Goal: Task Accomplishment & Management: Manage account settings

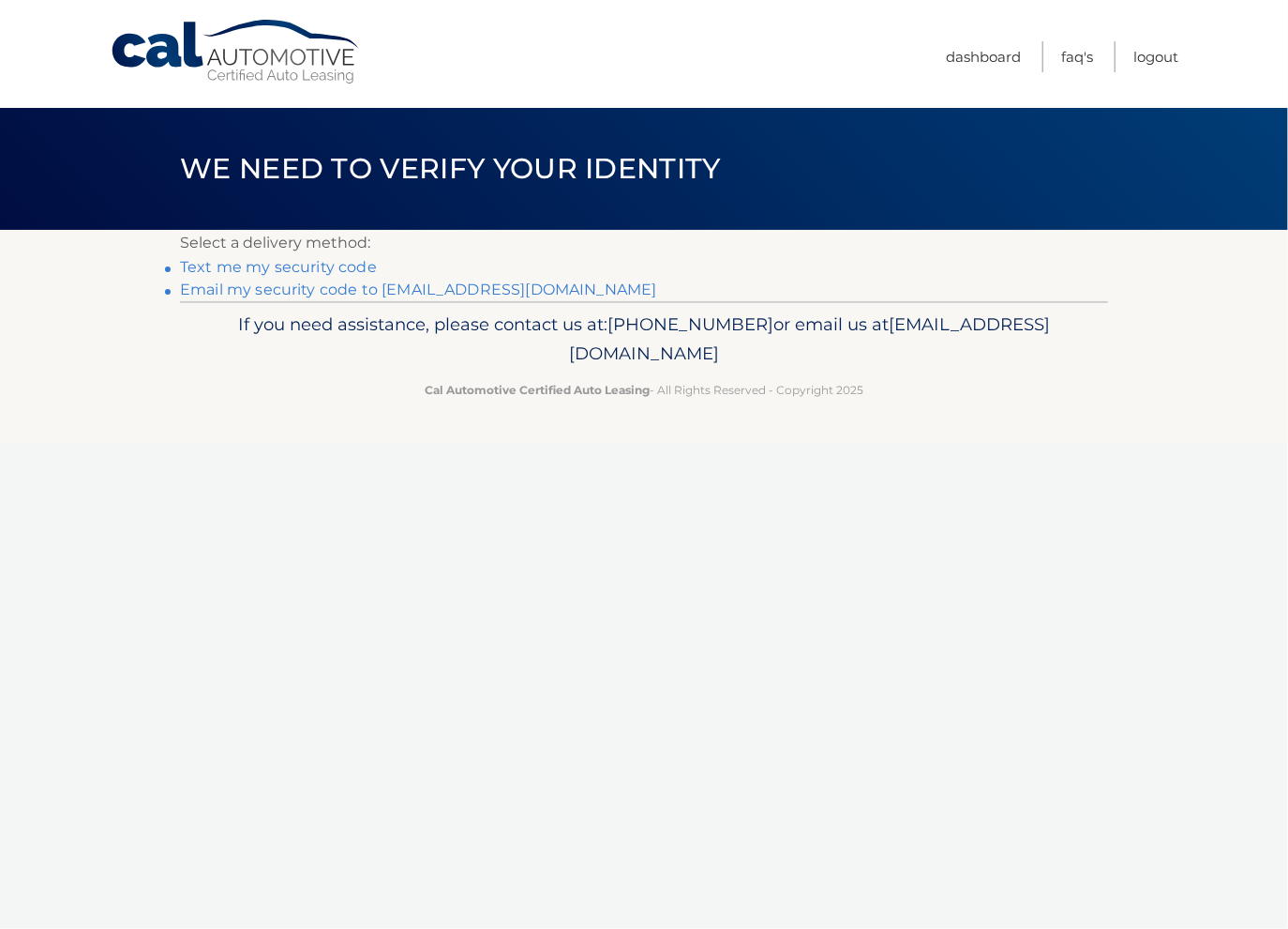
click at [458, 294] on link "Email my security code to n****@377lasallegroup.com" at bounding box center [418, 290] width 477 height 18
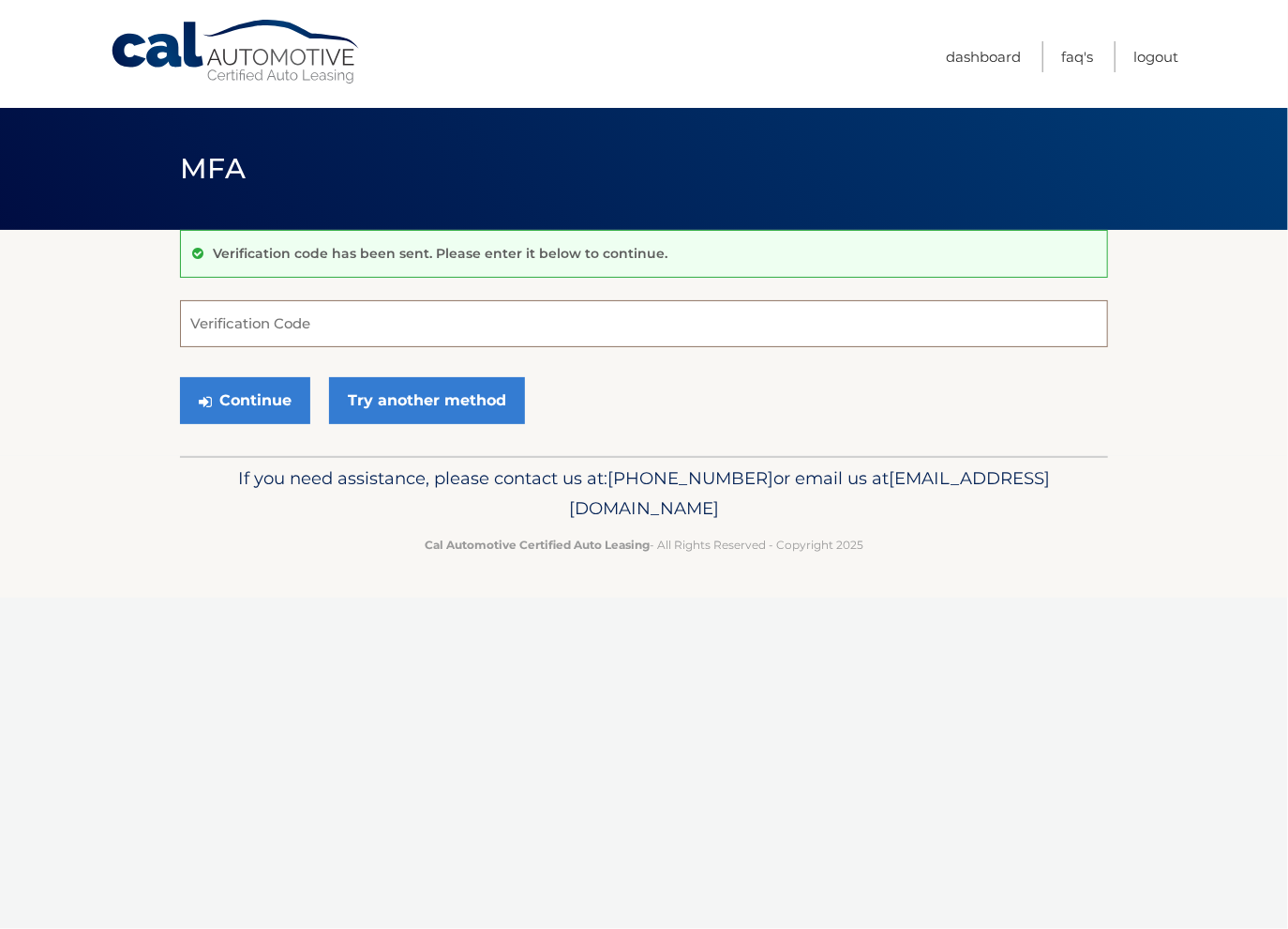
click at [677, 316] on input "Verification Code" at bounding box center [644, 324] width 929 height 47
paste input "656901"
click at [282, 402] on button "Continue" at bounding box center [245, 401] width 131 height 47
click at [240, 394] on button "Continue" at bounding box center [245, 401] width 131 height 47
type input "656901"
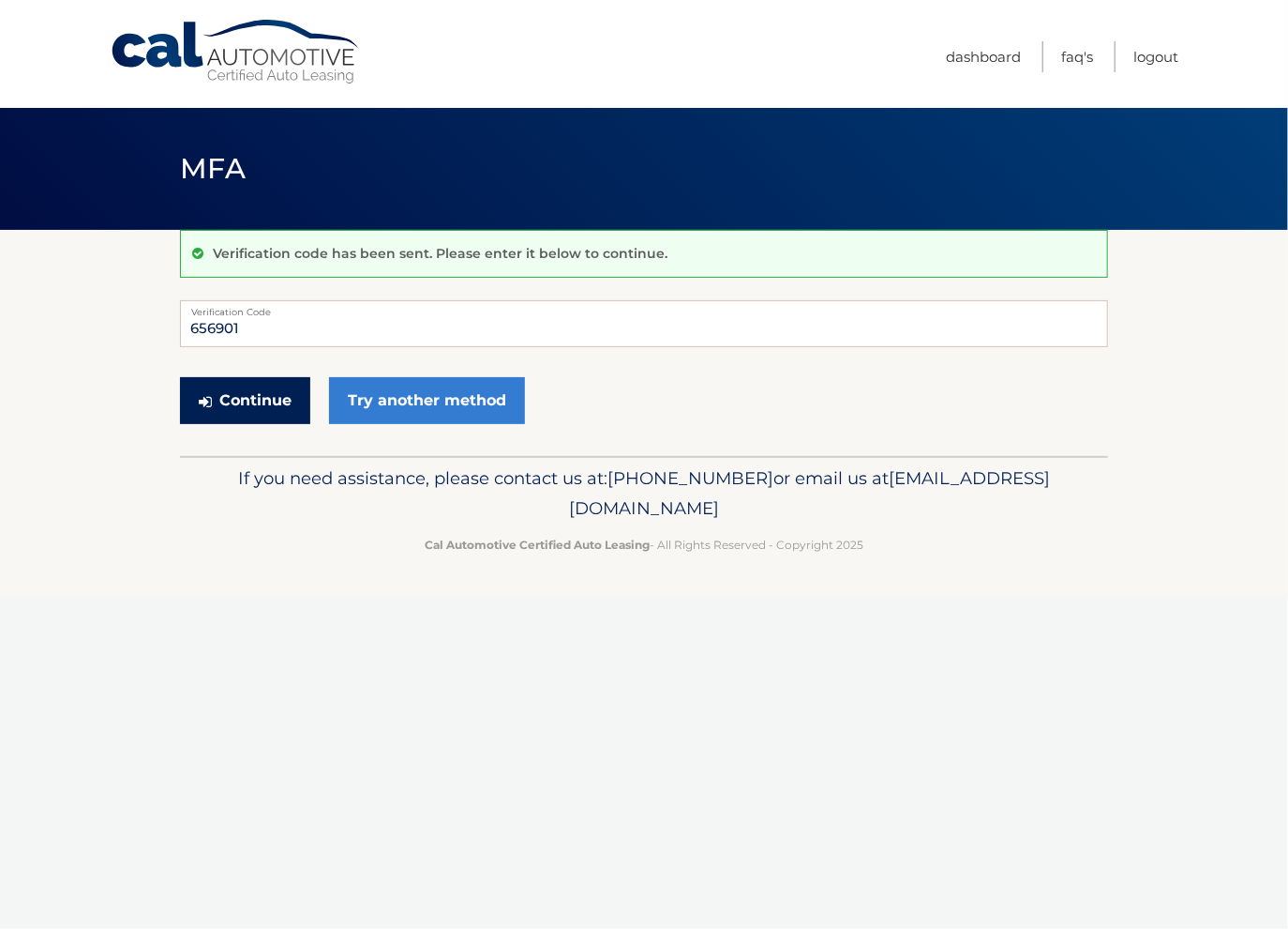
click at [259, 393] on button "Continue" at bounding box center [245, 401] width 131 height 47
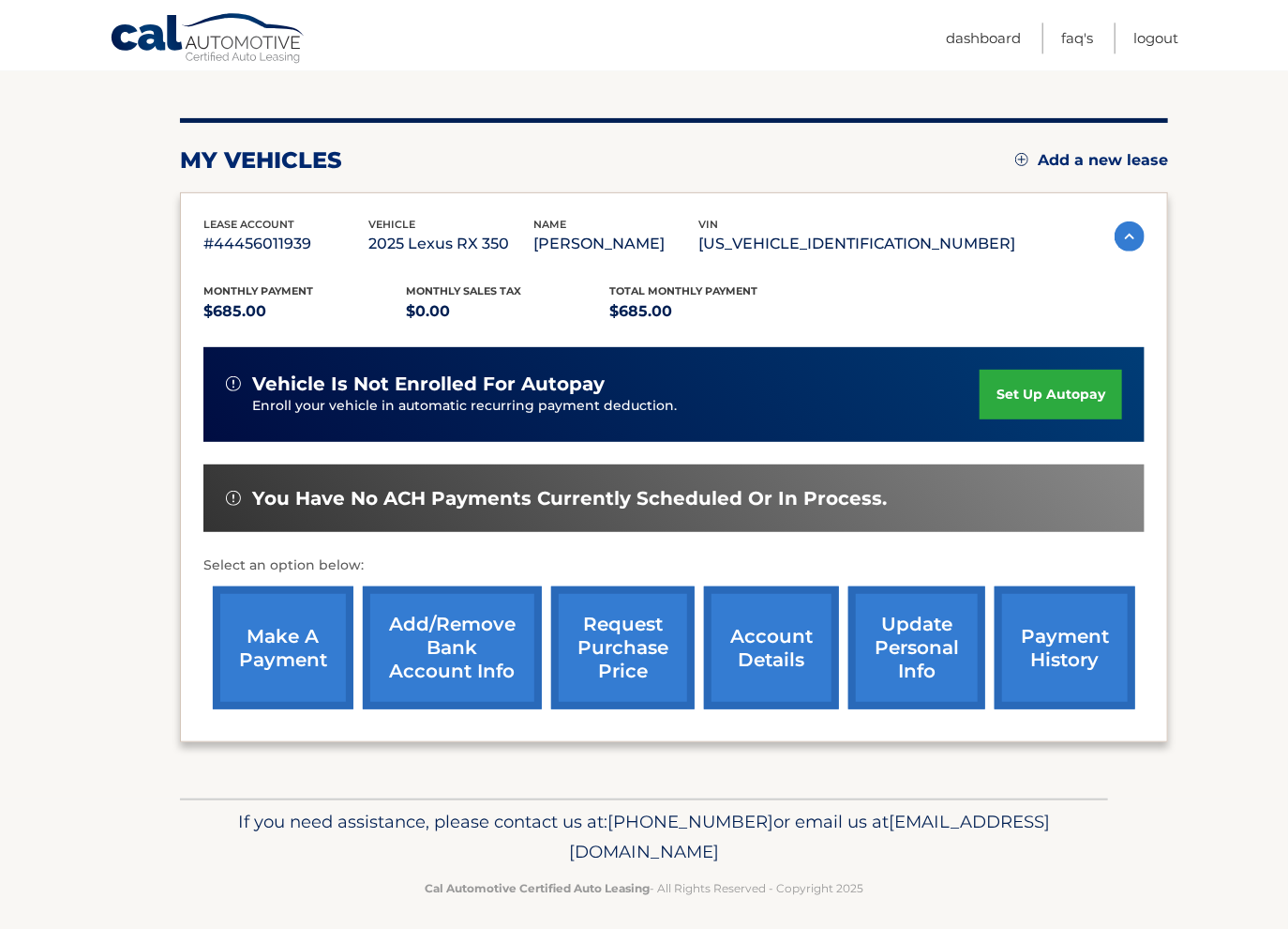
scroll to position [198, 0]
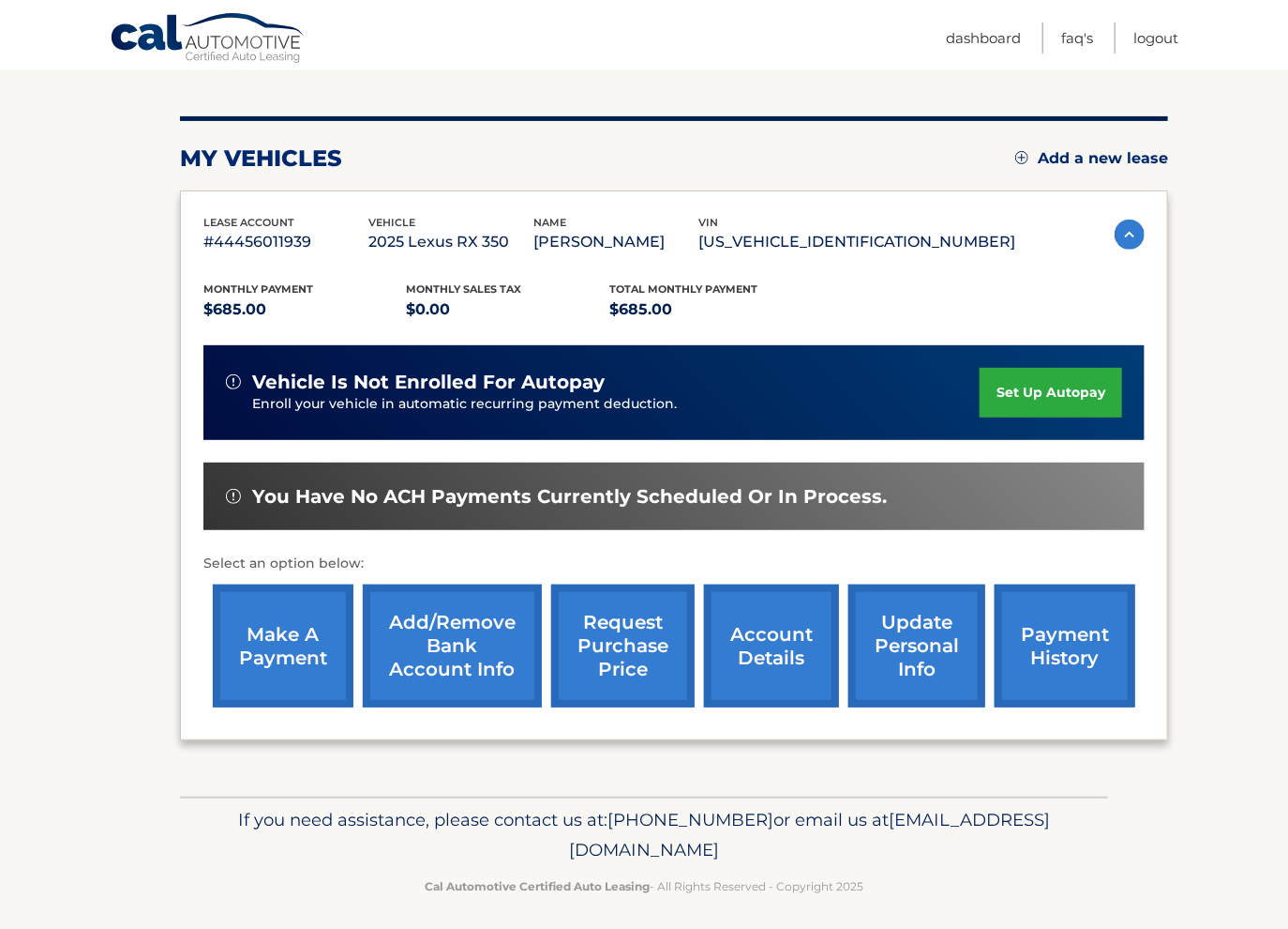
click at [723, 477] on div "You have no ACH payments currently scheduled or in process." at bounding box center [674, 496] width 942 height 69
click at [722, 668] on link "account details" at bounding box center [771, 645] width 135 height 123
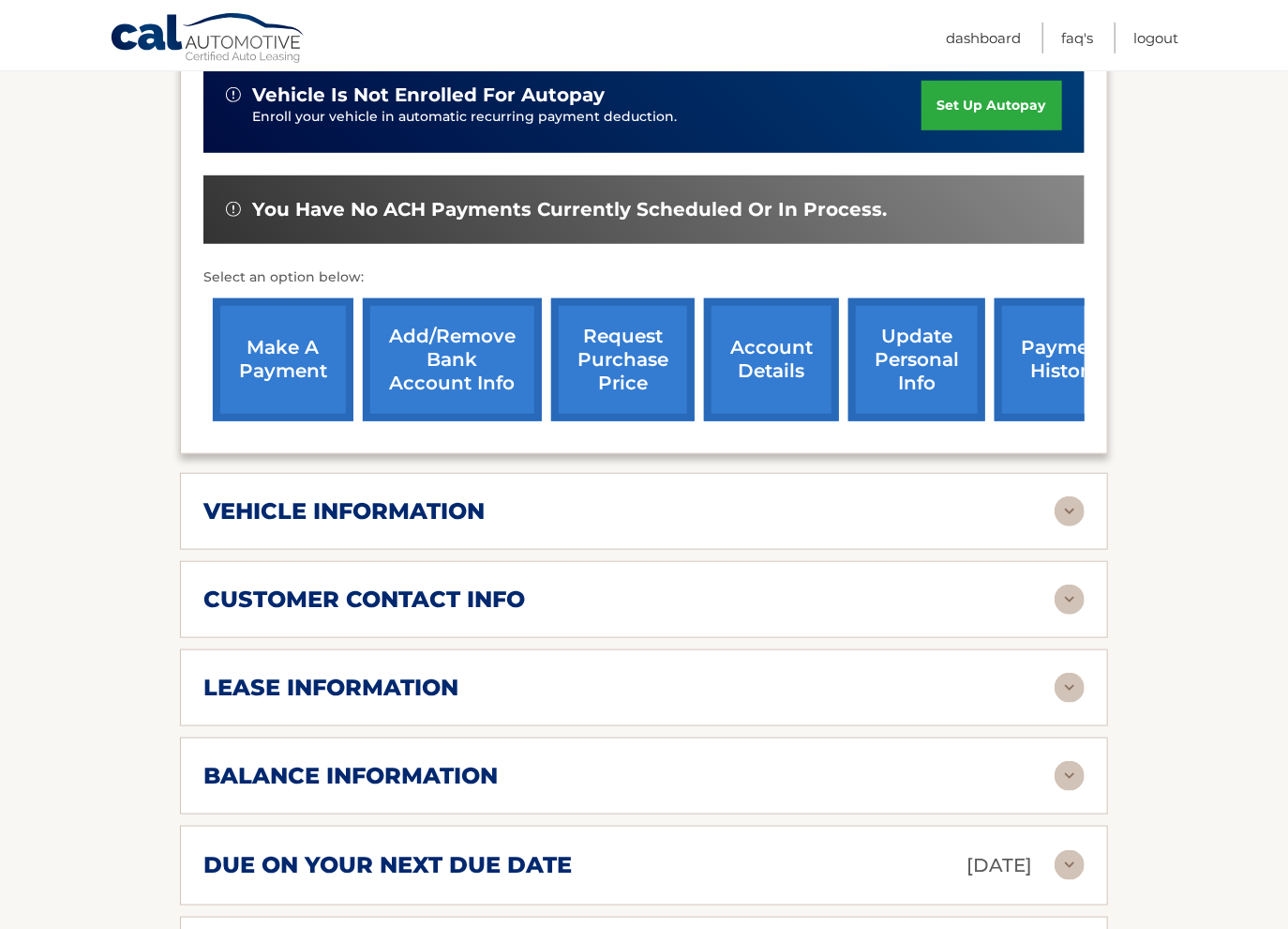
scroll to position [693, 0]
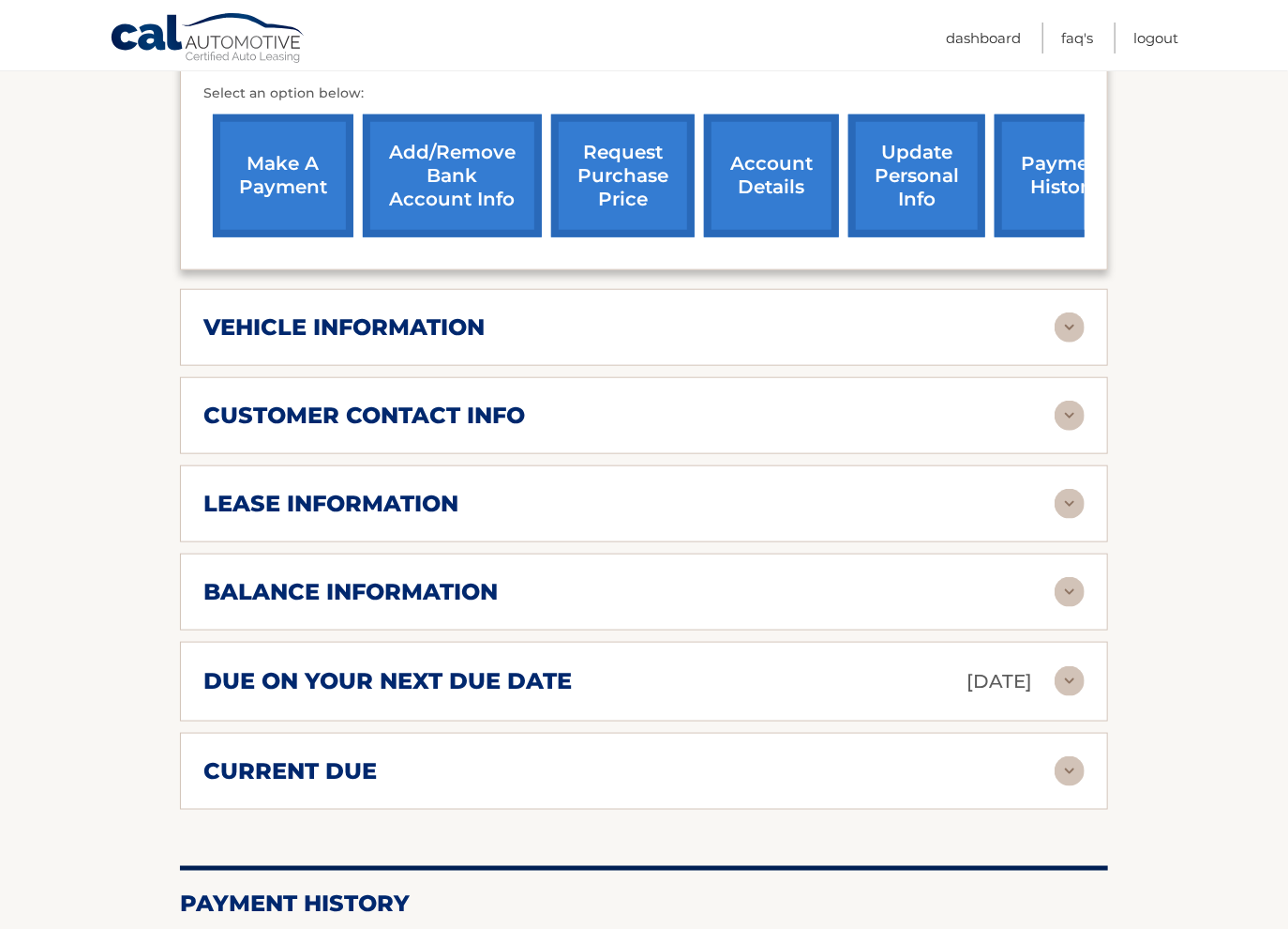
click at [693, 606] on div "balance information" at bounding box center [629, 592] width 852 height 28
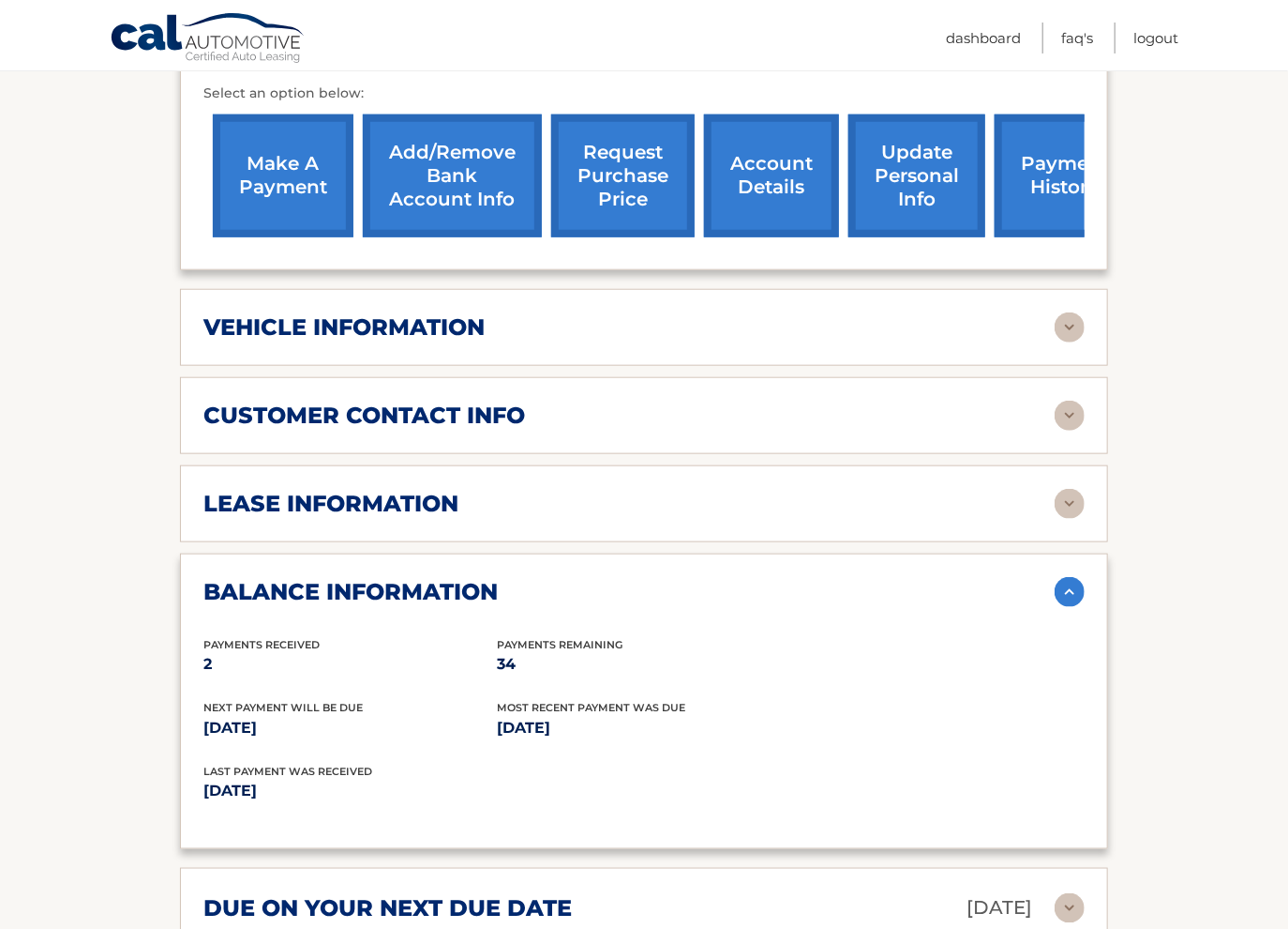
click at [683, 527] on div "lease information Contract Start Date Aug 23, 2025 Term 36 Maturity Date Aug 23…" at bounding box center [644, 503] width 929 height 77
click at [688, 517] on div "lease information" at bounding box center [629, 503] width 852 height 28
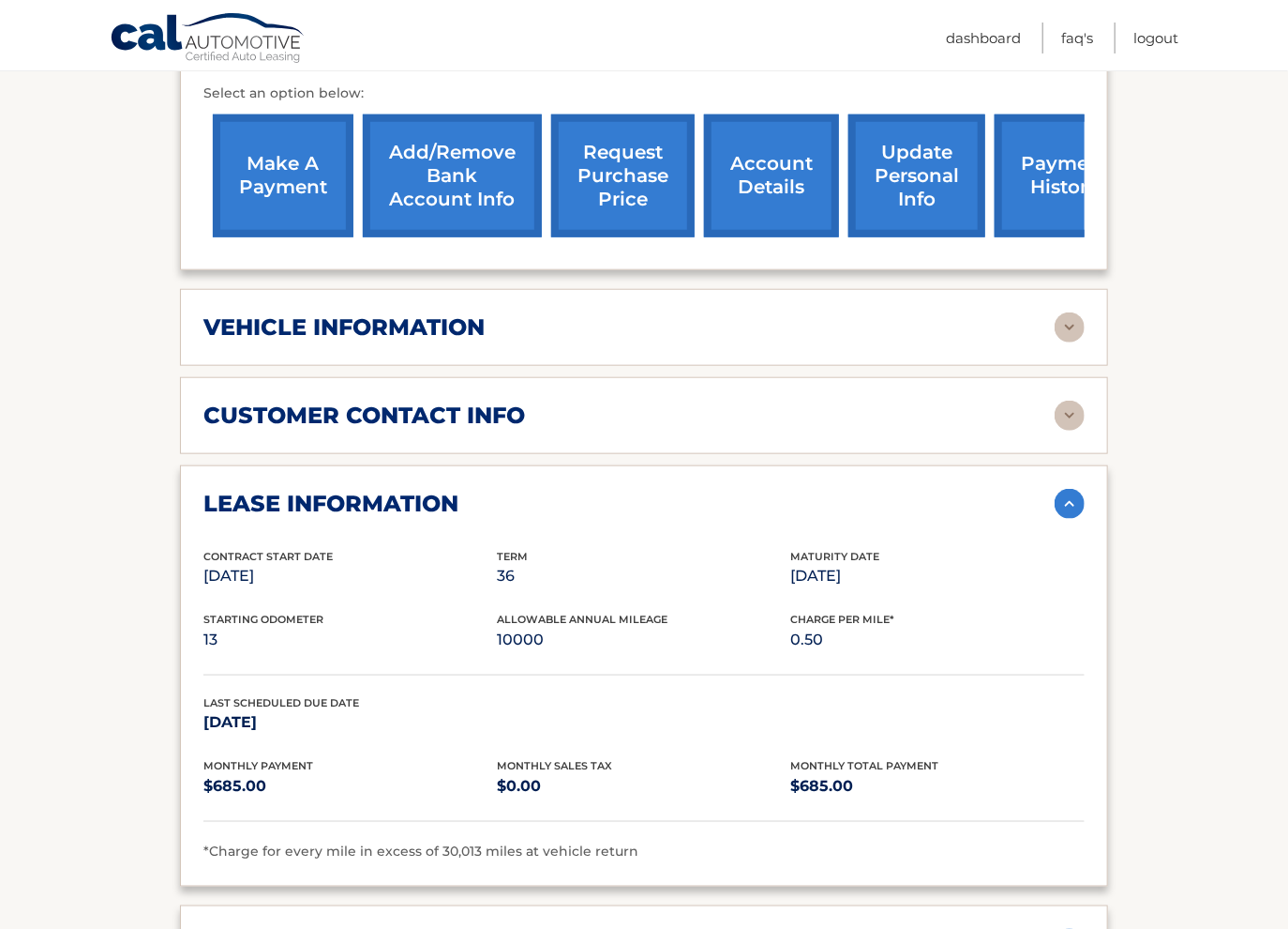
click at [696, 455] on div "customer contact info full name ASHOKKUMA PATEL street address 484 PAUL AVE cit…" at bounding box center [644, 416] width 929 height 77
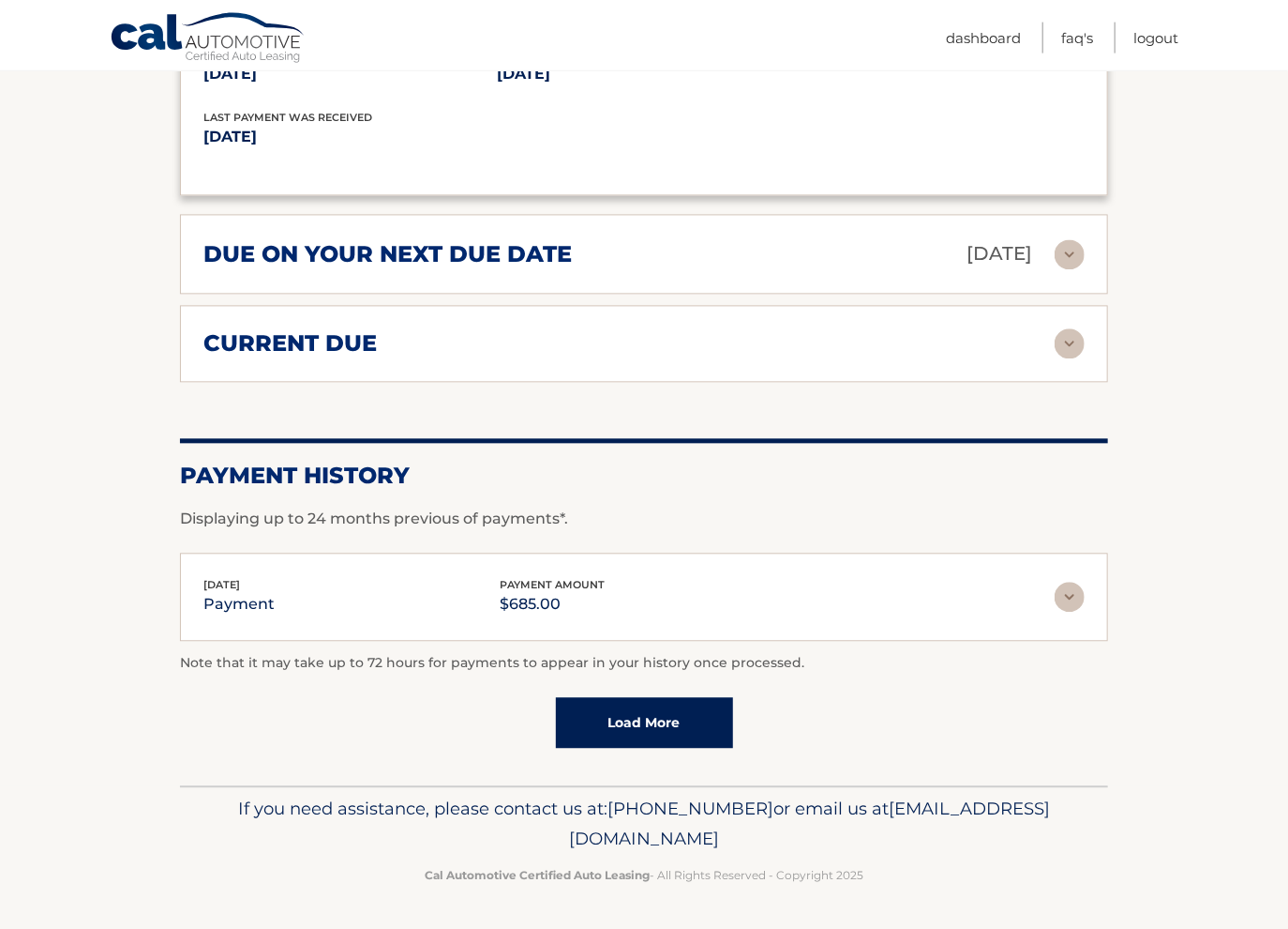
scroll to position [1736, 0]
click at [732, 613] on div "Sep 17, 2025 payment payment amount $685.00" at bounding box center [629, 598] width 852 height 42
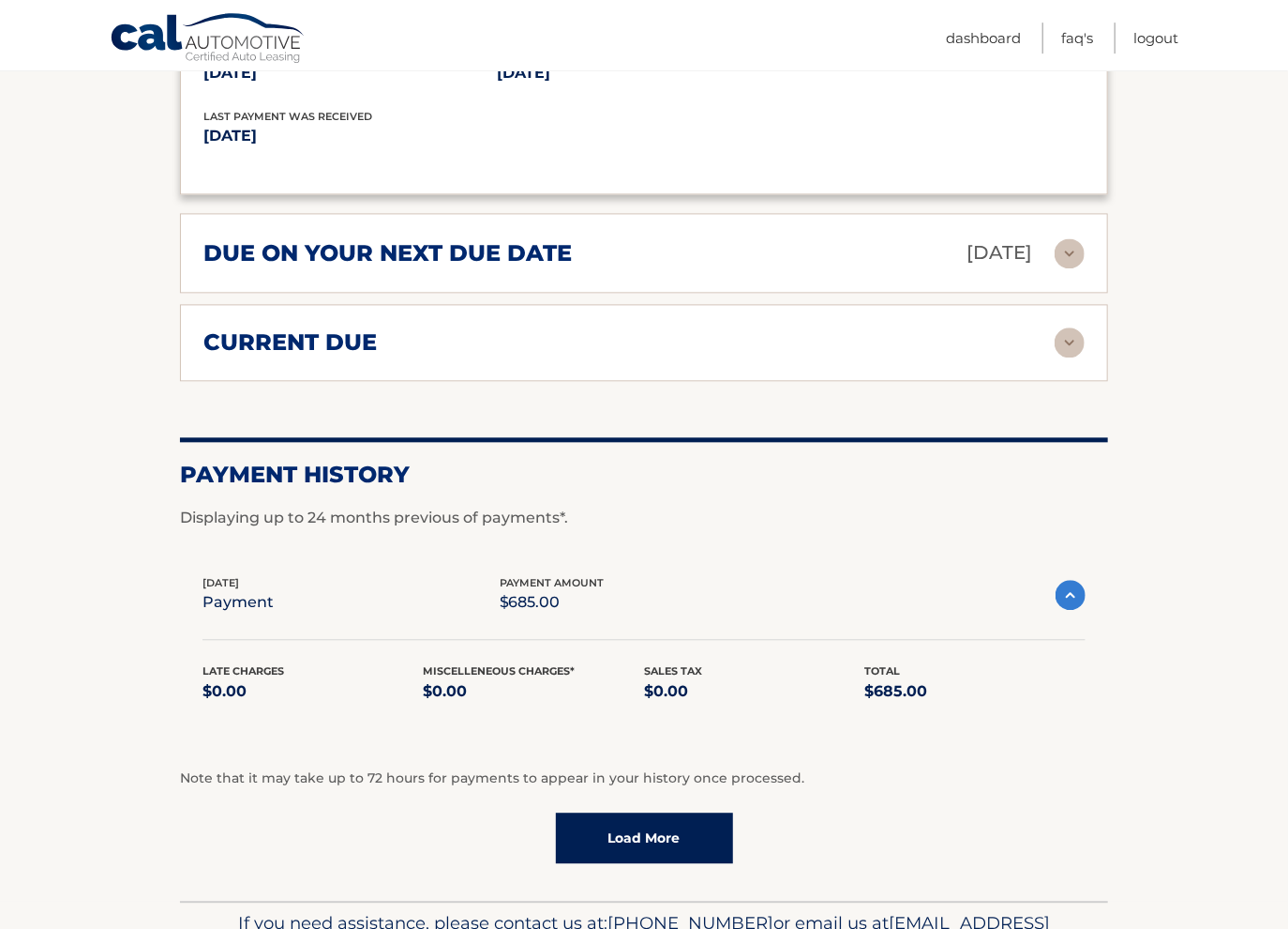
scroll to position [1835, 0]
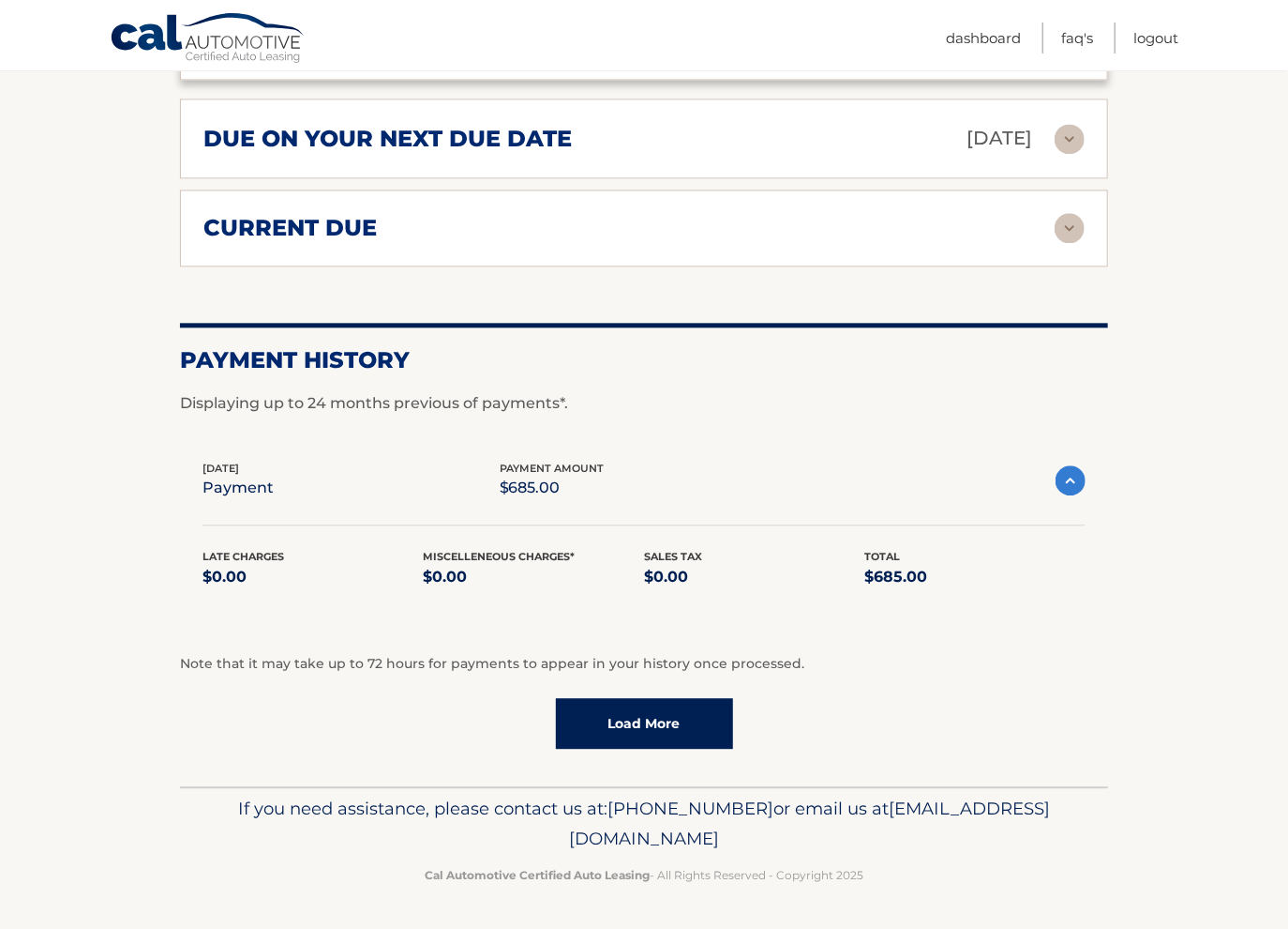
click at [624, 748] on link "Load More" at bounding box center [645, 723] width 178 height 51
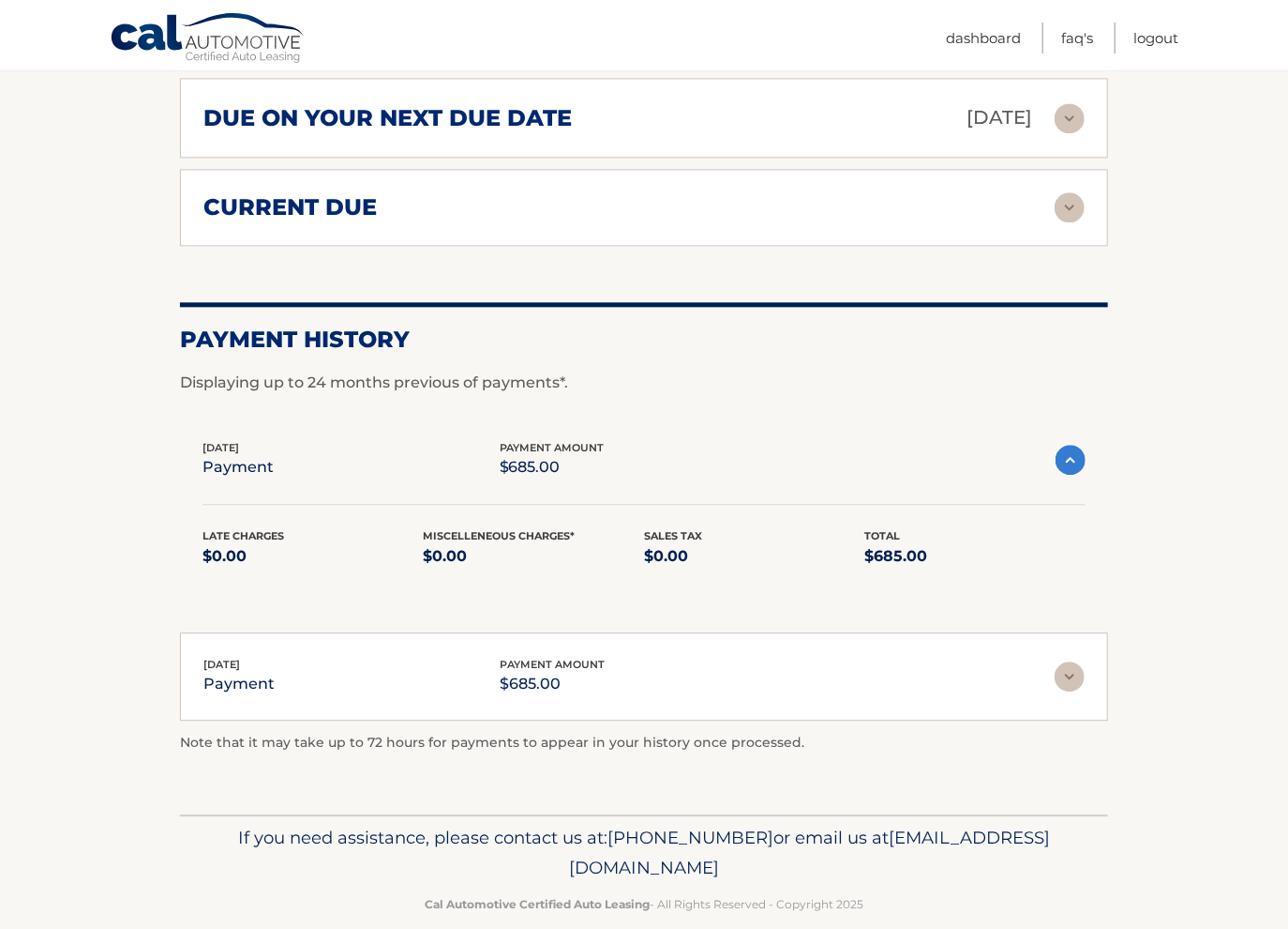
click at [1069, 691] on img at bounding box center [1070, 676] width 30 height 30
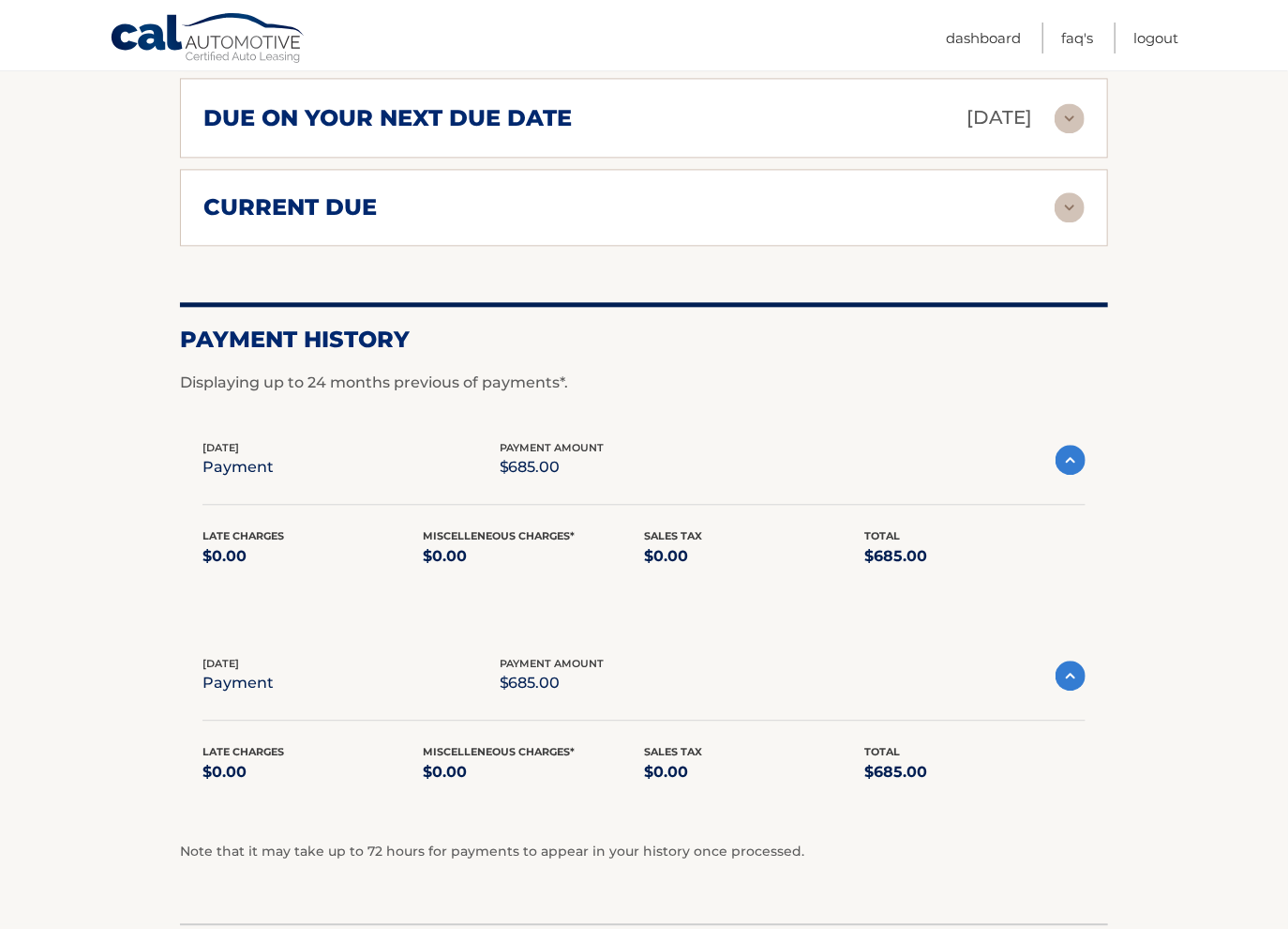
click at [1082, 474] on img at bounding box center [1071, 460] width 30 height 30
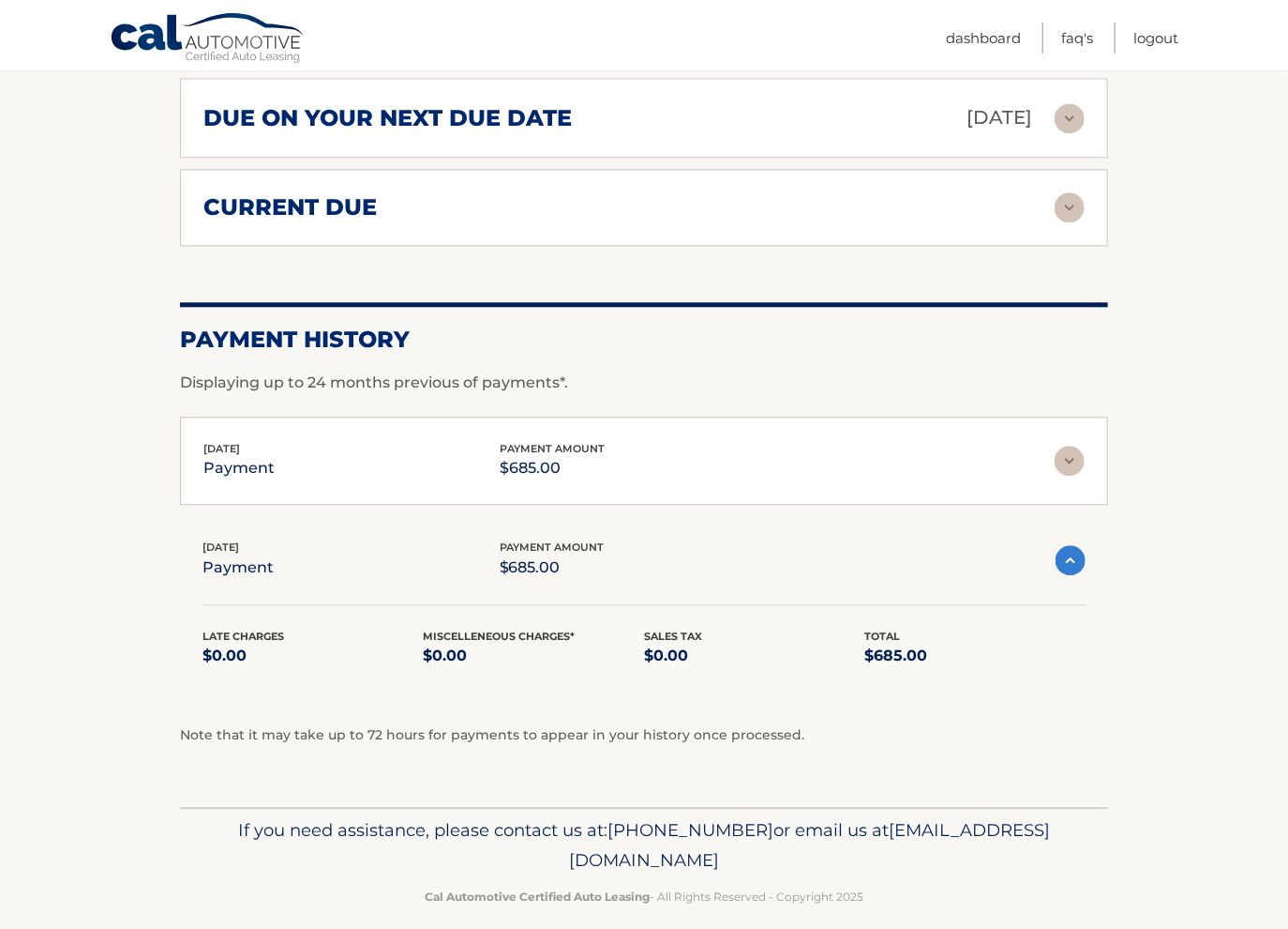
click at [1080, 575] on img at bounding box center [1071, 560] width 30 height 30
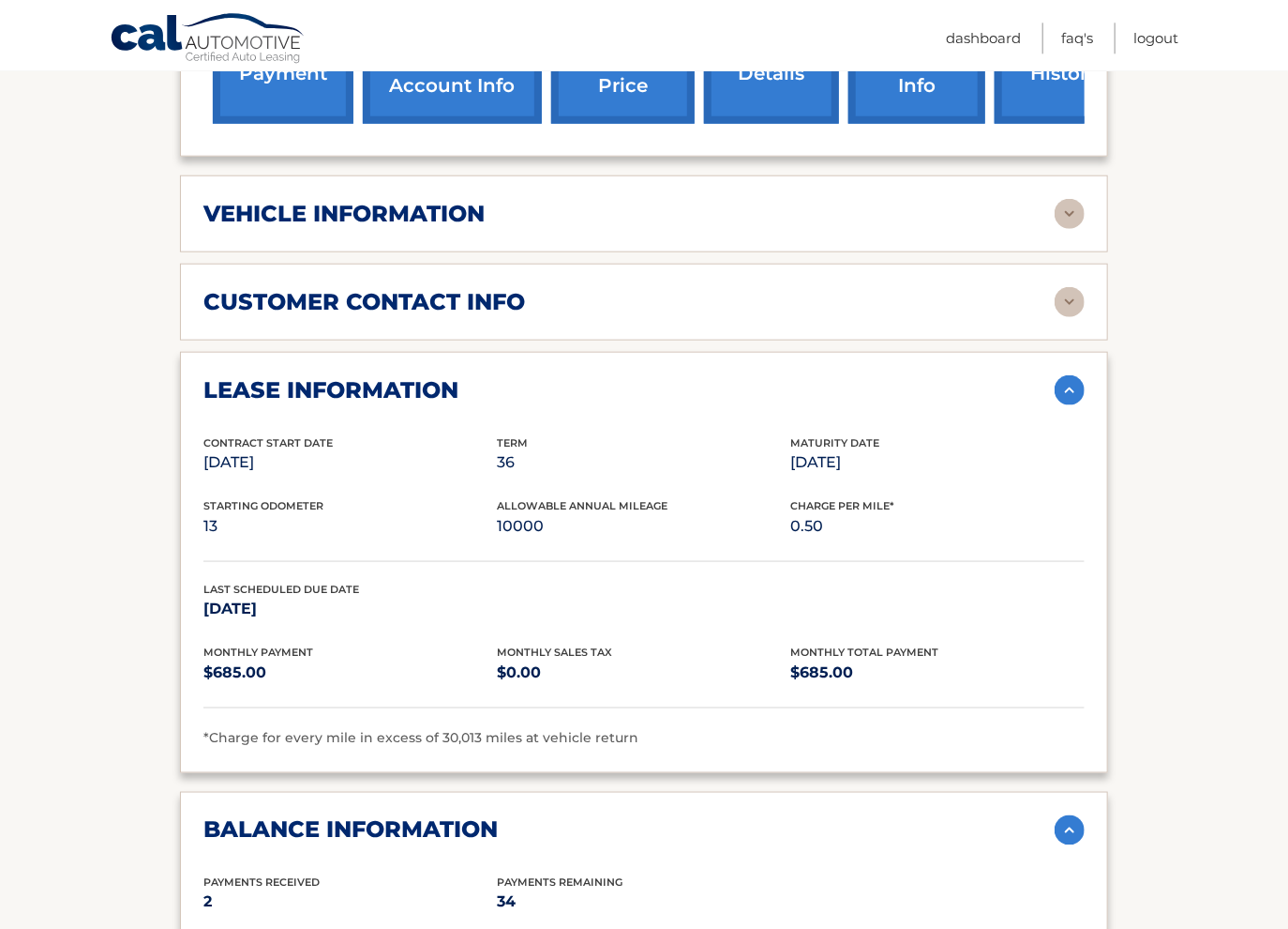
scroll to position [595, 0]
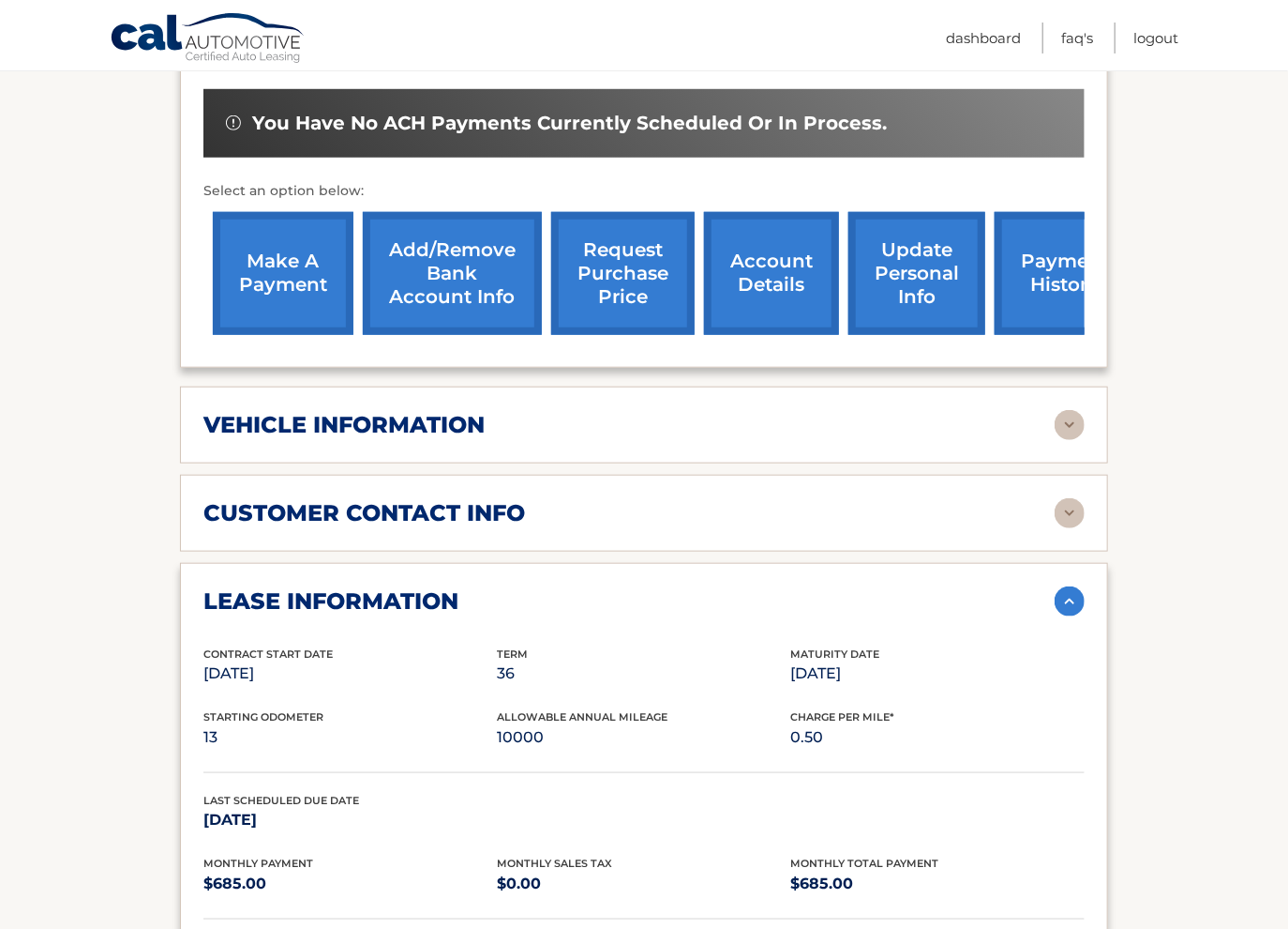
click at [644, 464] on div "vehicle information vehicle Year 2025 vehicle make Lexus vehicle model RX 350 v…" at bounding box center [644, 425] width 929 height 77
click at [645, 440] on div "vehicle information" at bounding box center [644, 425] width 882 height 30
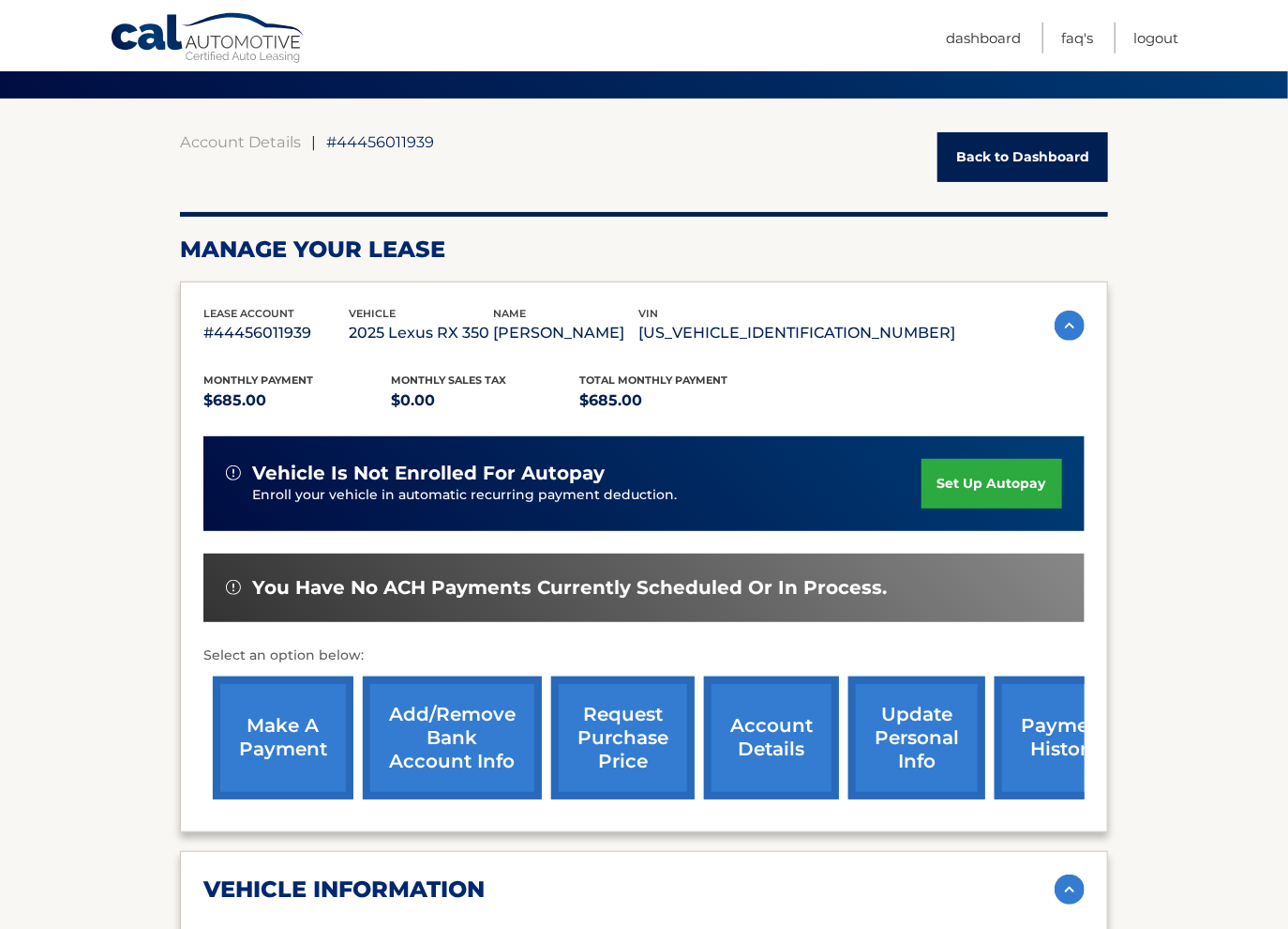
scroll to position [100, 0]
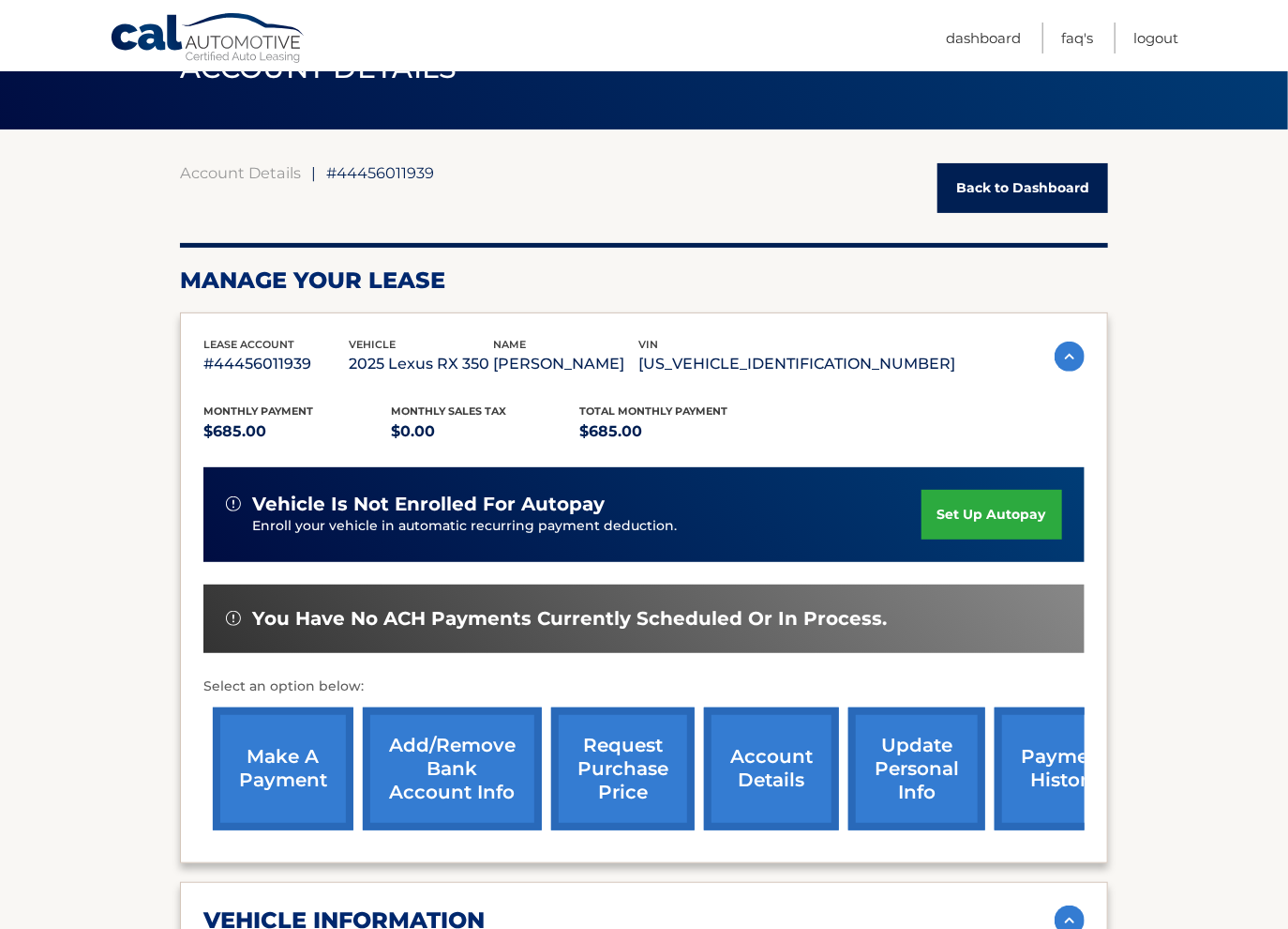
click at [971, 513] on link "set up autopay" at bounding box center [991, 514] width 141 height 50
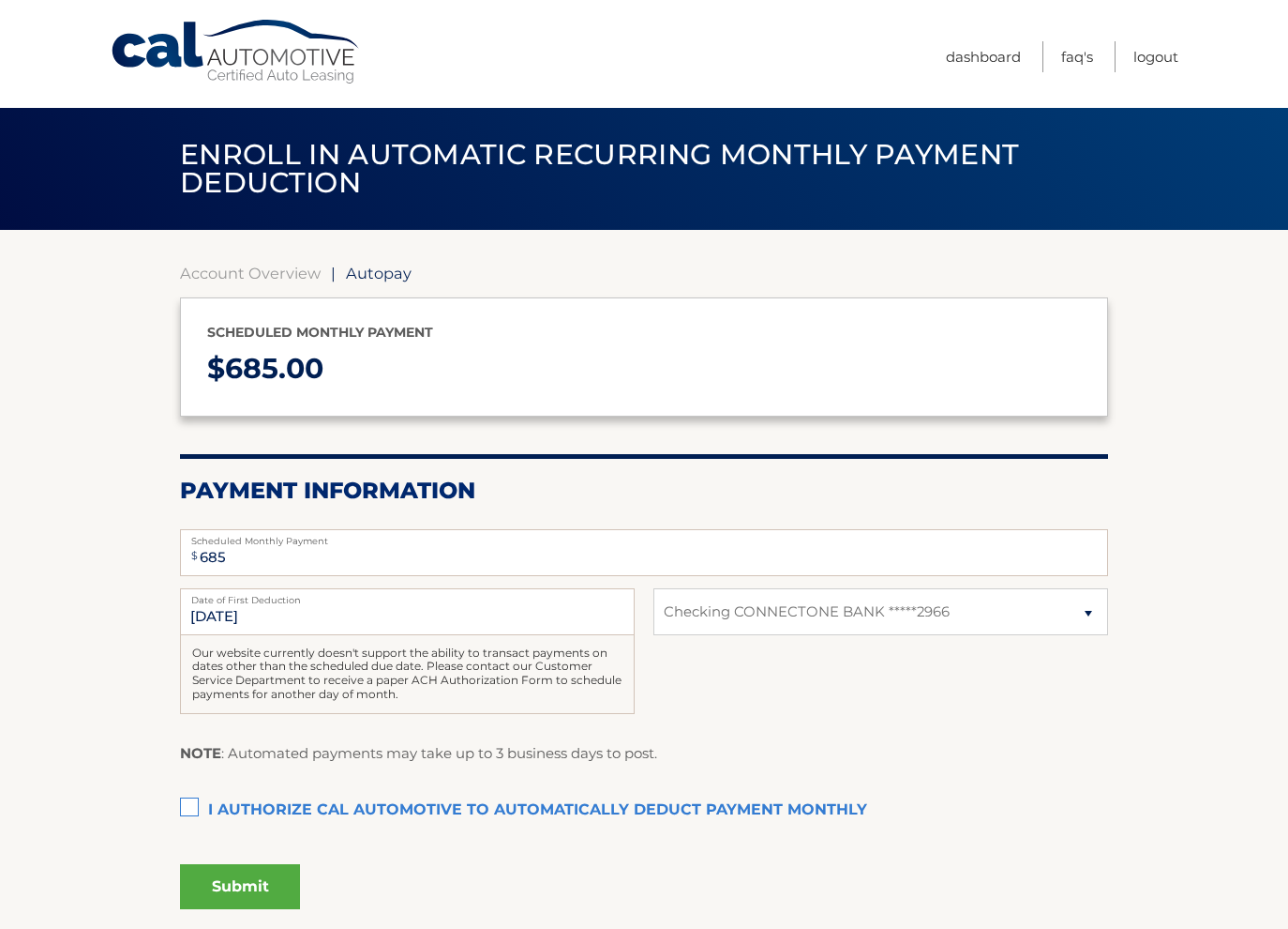
select select "NWU5YmU5MmYtYzA0Yi00MWQxLTljYTItYTljYzUzMGEzZDhm"
click at [194, 805] on label "I authorize cal automotive to automatically deduct payment monthly This checkbo…" at bounding box center [644, 811] width 929 height 38
click at [0, 0] on input "I authorize cal automotive to automatically deduct payment monthly This checkbo…" at bounding box center [0, 0] width 0 height 0
click at [246, 888] on button "Submit" at bounding box center [240, 886] width 120 height 45
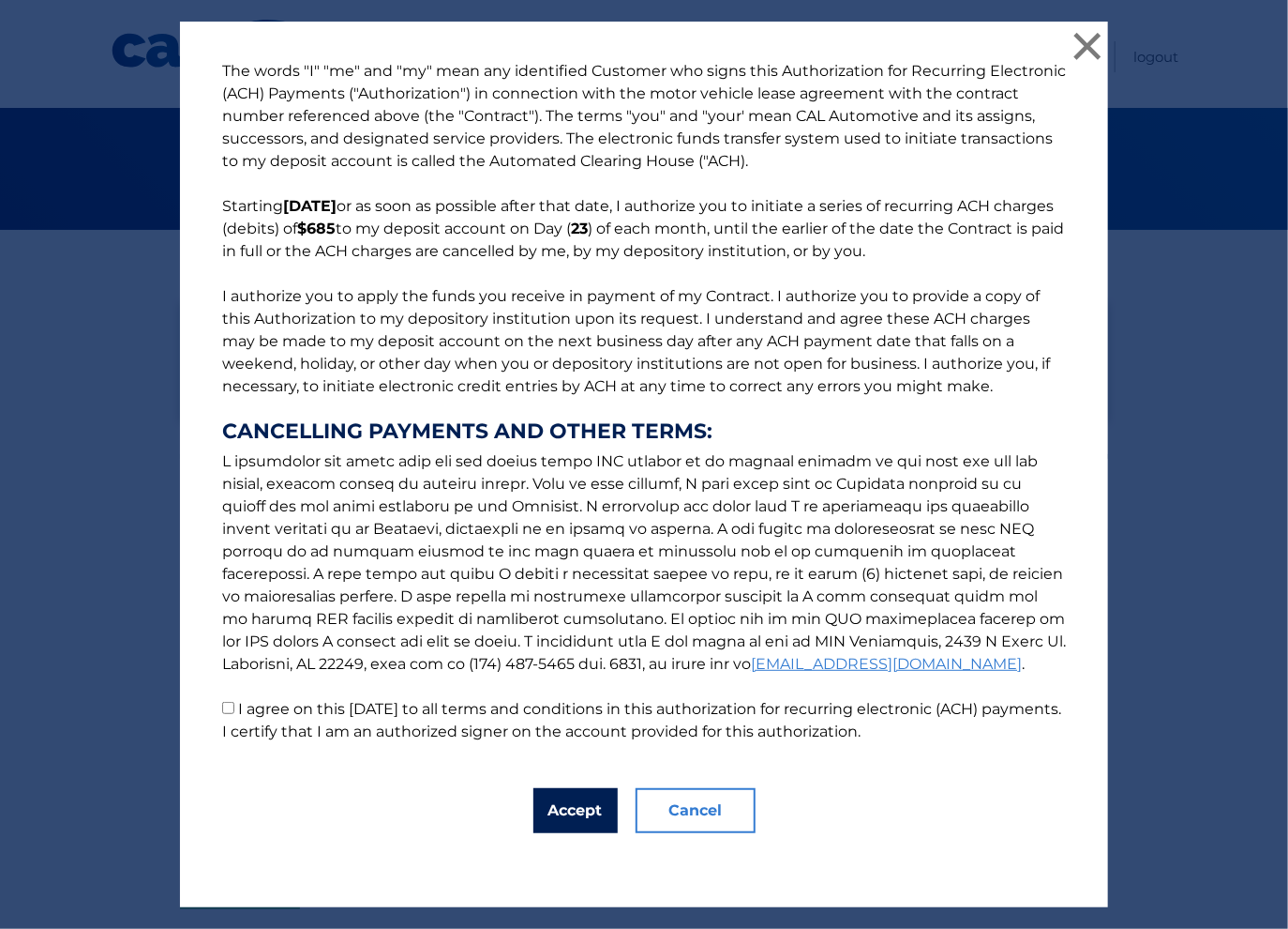
drag, startPoint x: 593, startPoint y: 815, endPoint x: 741, endPoint y: 532, distance: 319.4
click at [741, 532] on div "The words "I" "me" and "my" mean any identified Customer who signs this Authori…" at bounding box center [644, 465] width 929 height 887
click at [737, 810] on button "Cancel" at bounding box center [696, 810] width 120 height 45
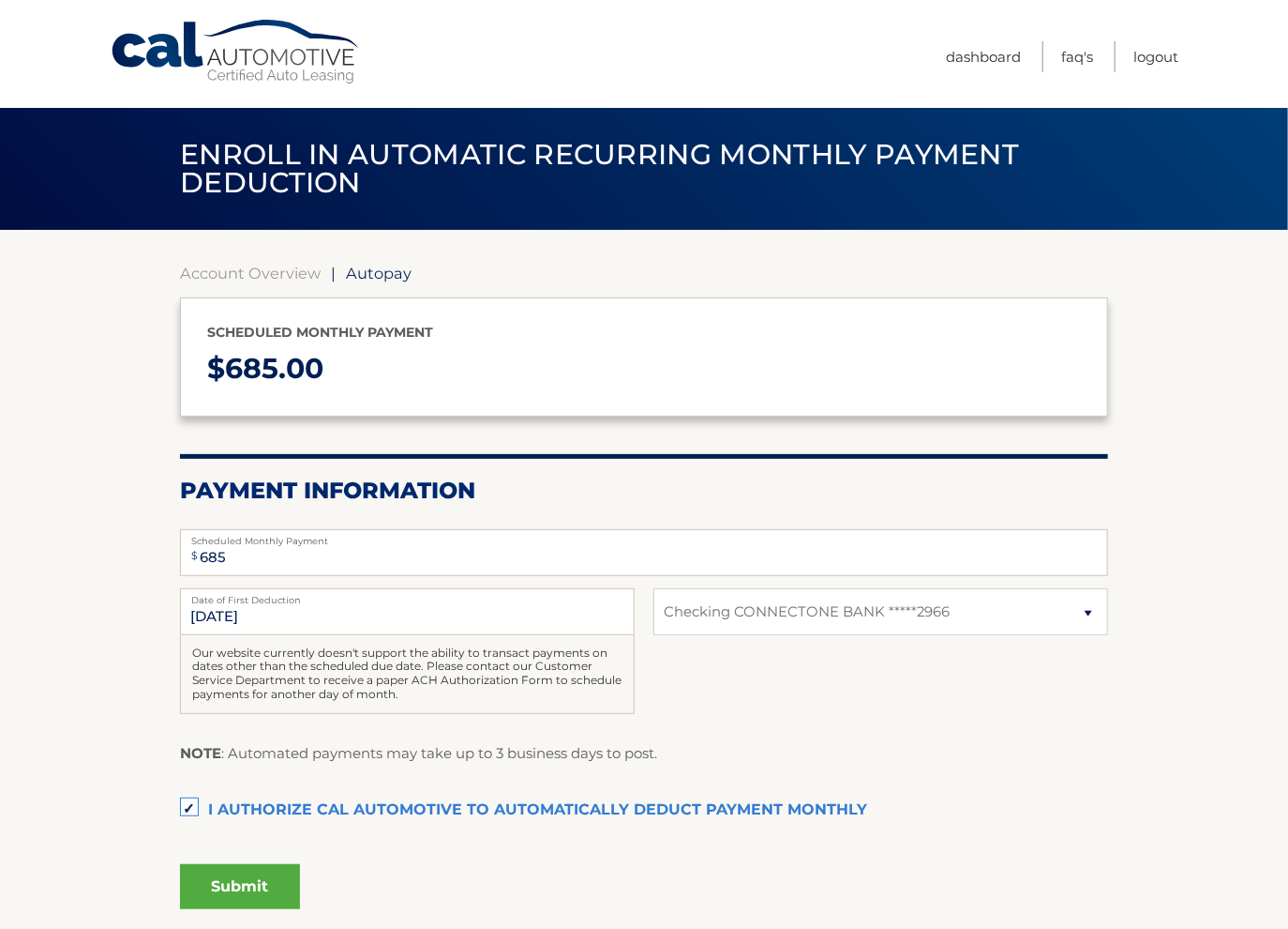
click at [501, 598] on label "Date of First Deduction" at bounding box center [406, 595] width 454 height 15
click at [501, 598] on input "[DATE]" at bounding box center [406, 611] width 454 height 47
click at [494, 619] on input "[DATE]" at bounding box center [406, 611] width 454 height 47
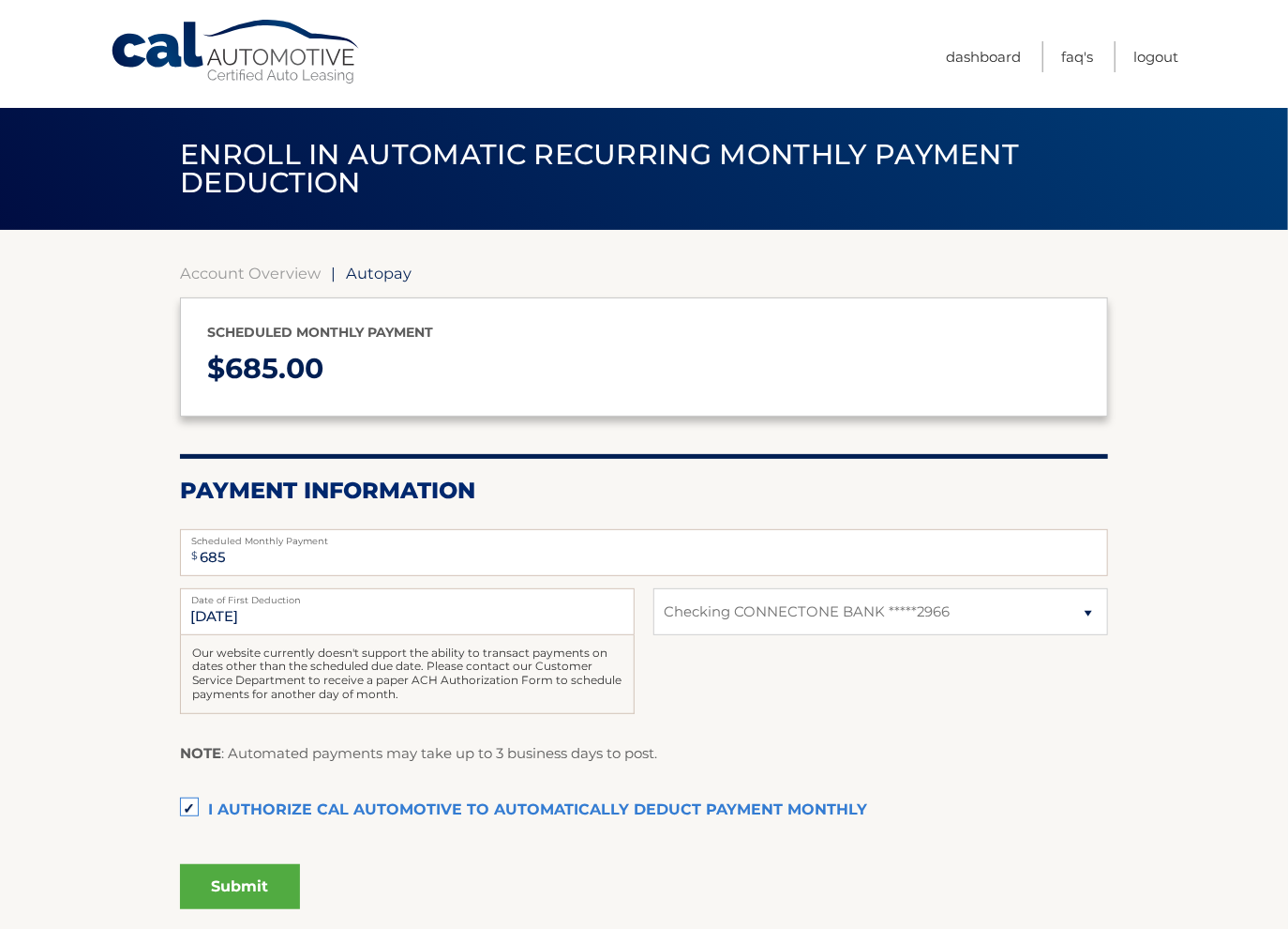
click at [236, 872] on button "Submit" at bounding box center [240, 886] width 120 height 45
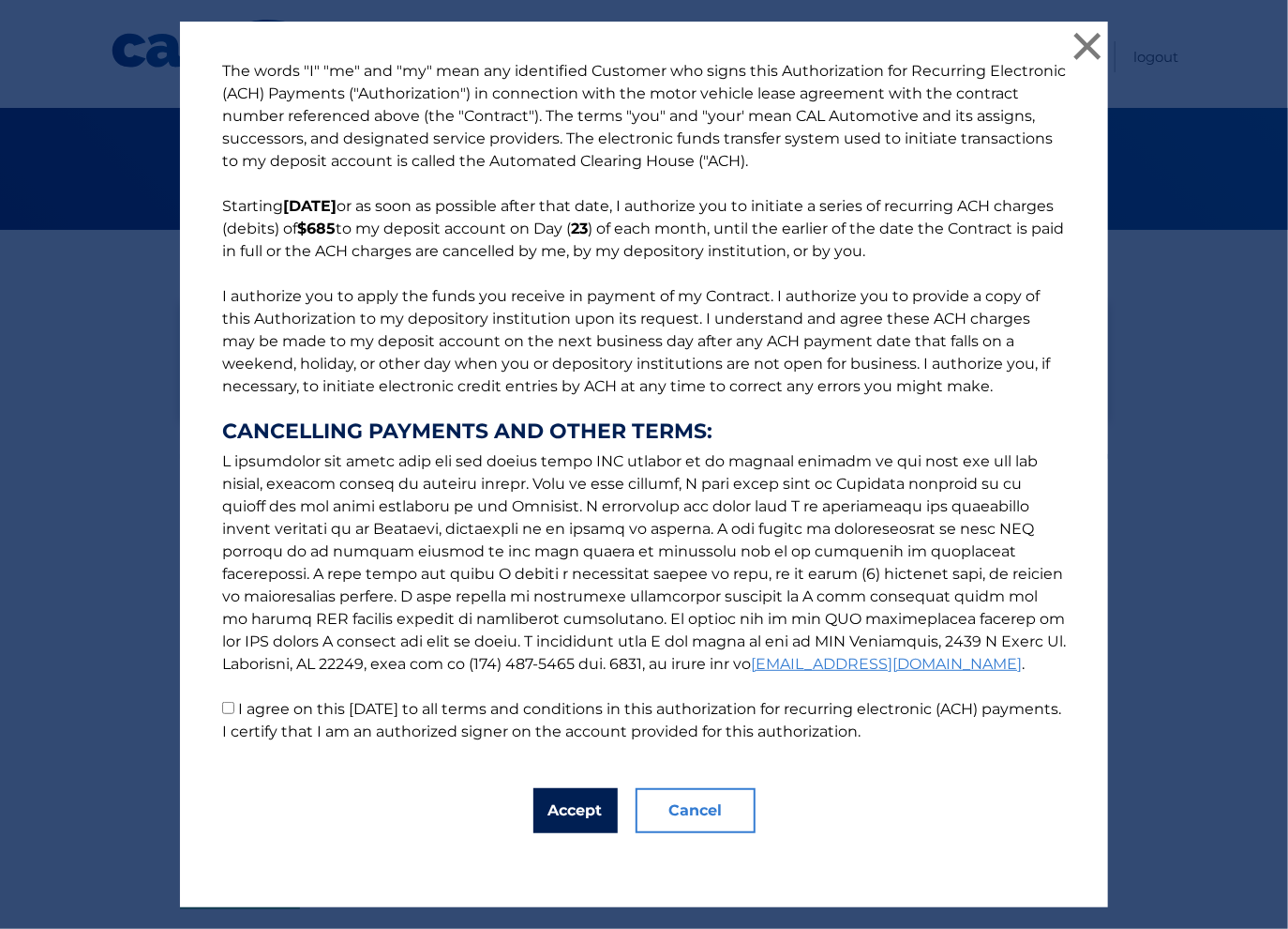
click at [538, 816] on button "Accept" at bounding box center [575, 810] width 85 height 45
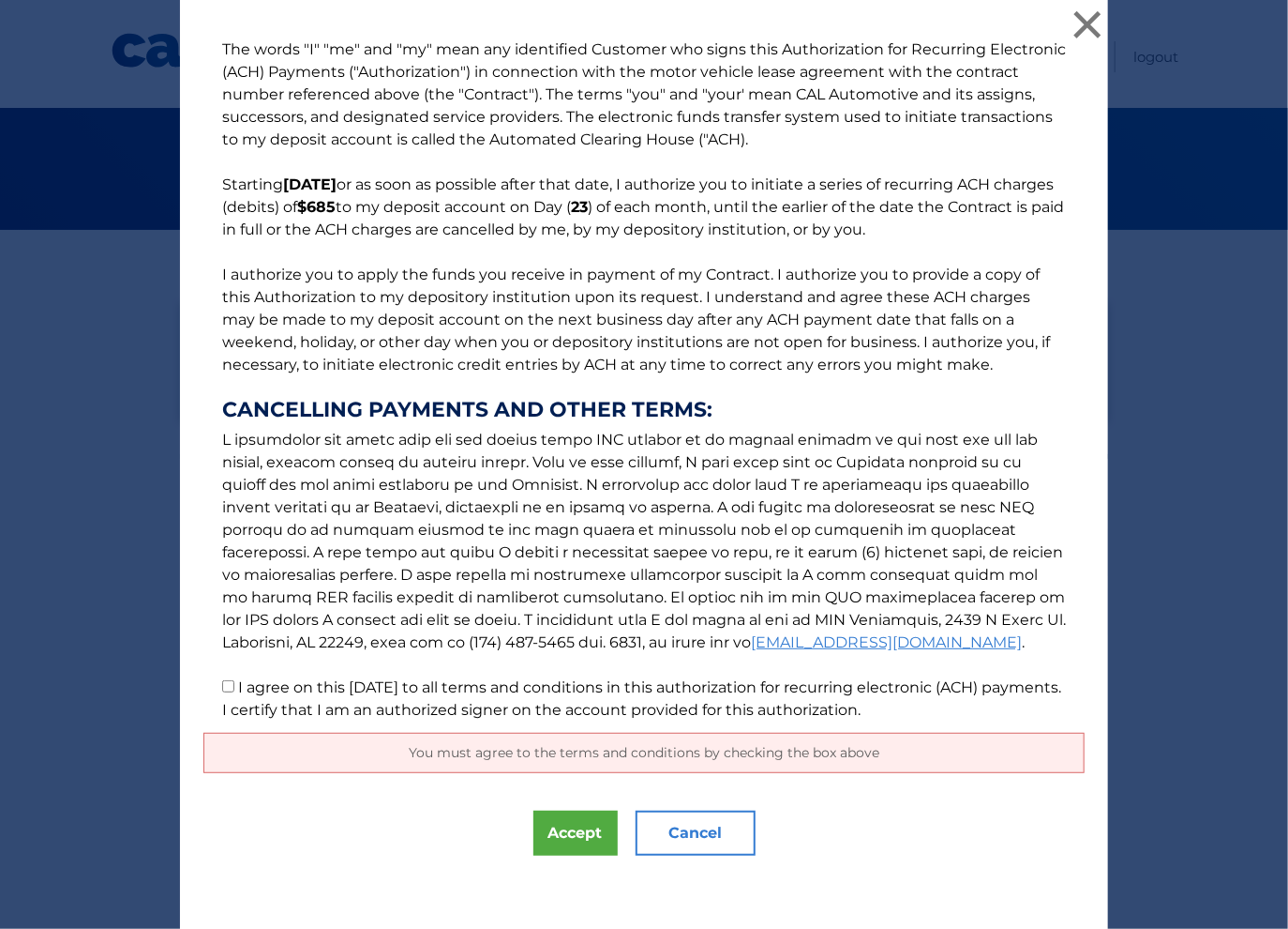
click at [241, 700] on p "The words "I" "me" and "my" mean any identified Customer who signs this Authori…" at bounding box center [644, 381] width 882 height 683
click at [233, 692] on input "I agree on this [DATE] to all terms and conditions in this authorization for re…" at bounding box center [229, 686] width 12 height 12
checkbox input "true"
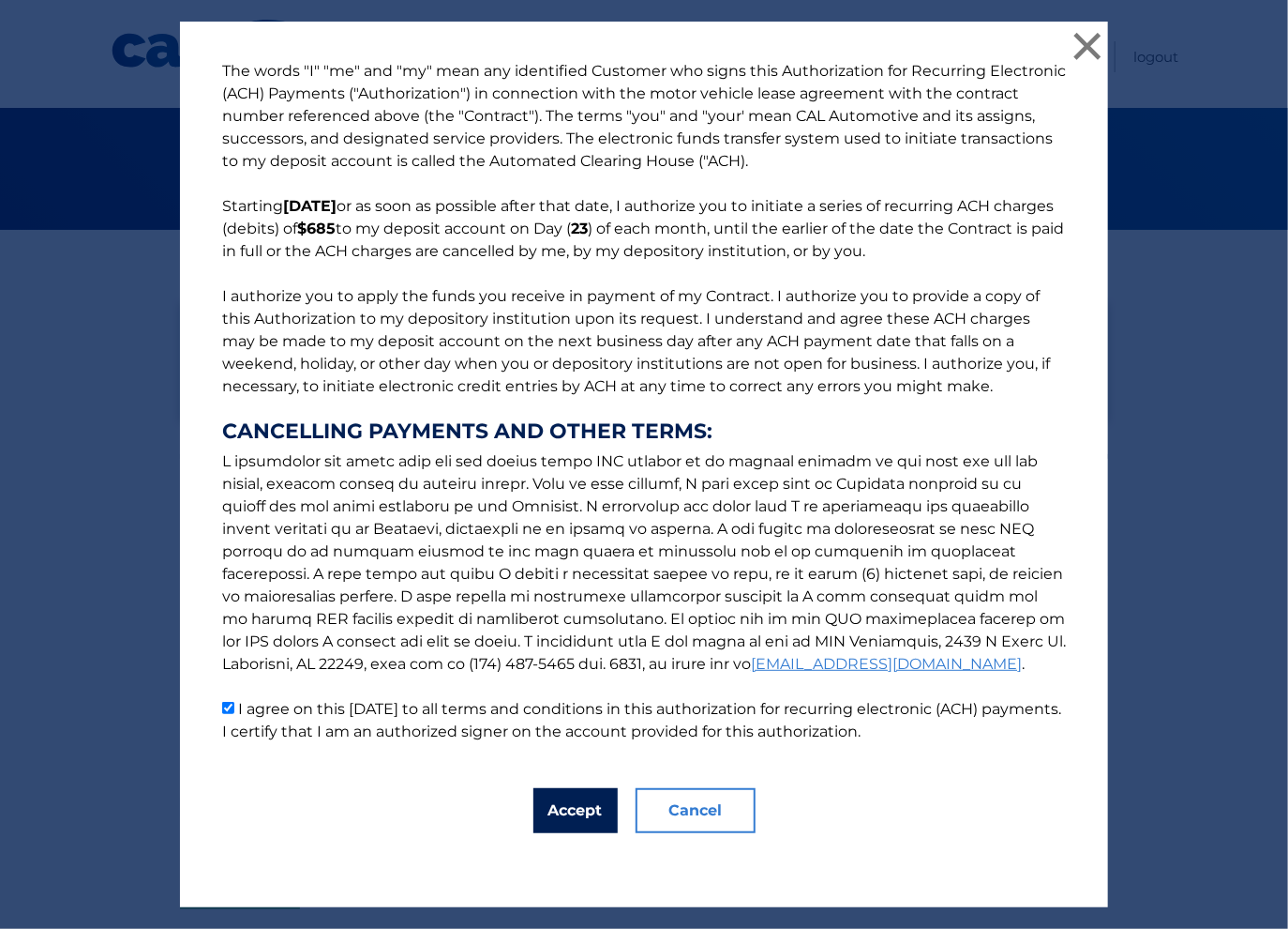
click at [576, 807] on button "Accept" at bounding box center [575, 810] width 85 height 45
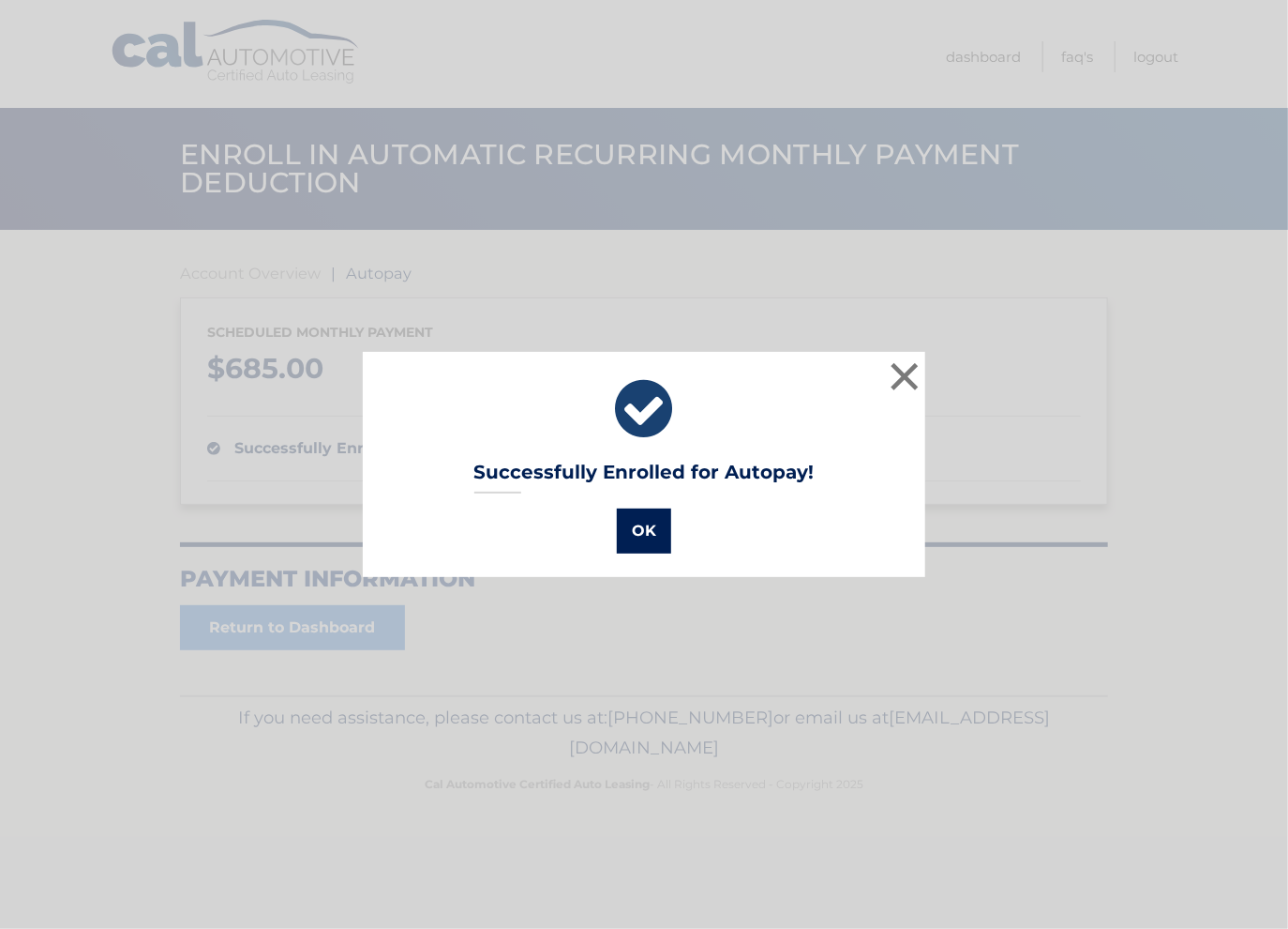
click at [651, 534] on button "OK" at bounding box center [644, 530] width 54 height 45
